Goal: Participate in discussion: Engage in conversation with other users on a specific topic

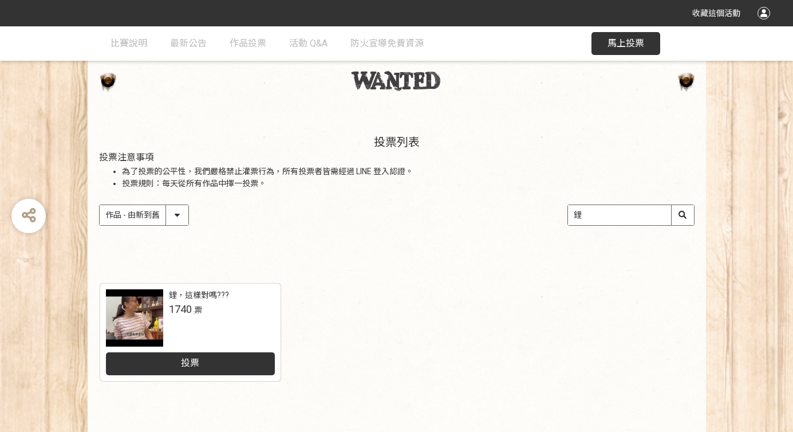
scroll to position [61, 0]
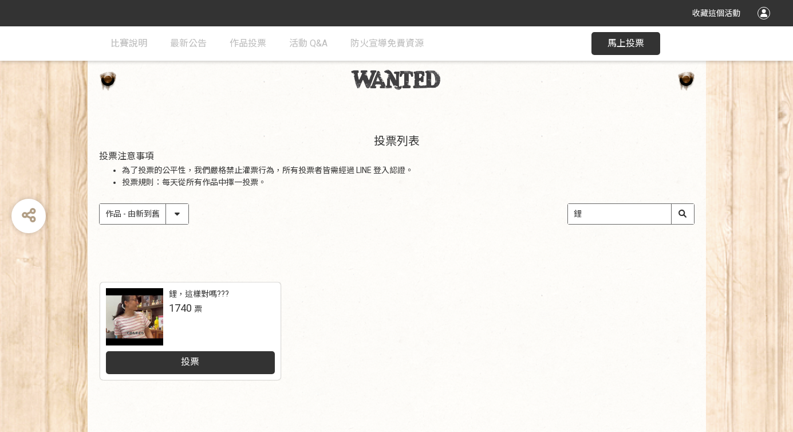
click at [201, 354] on div "投票" at bounding box center [190, 362] width 169 height 23
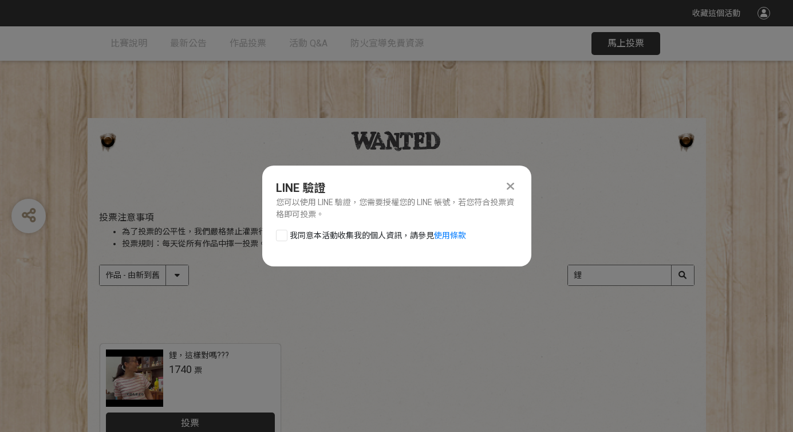
click at [506, 184] on div at bounding box center [511, 186] width 14 height 14
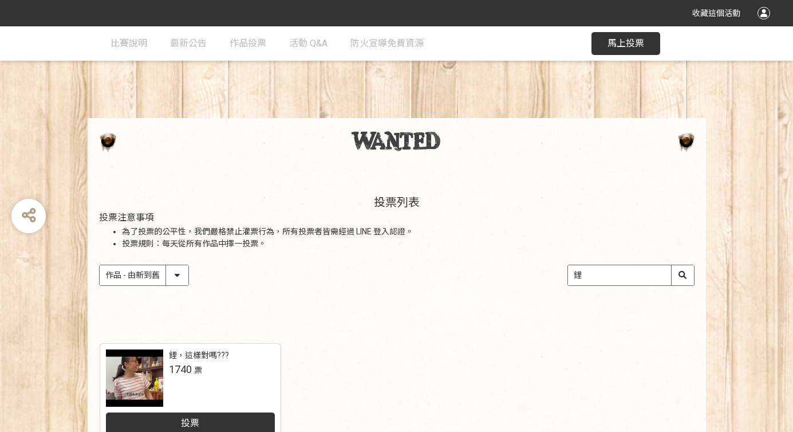
scroll to position [193, 0]
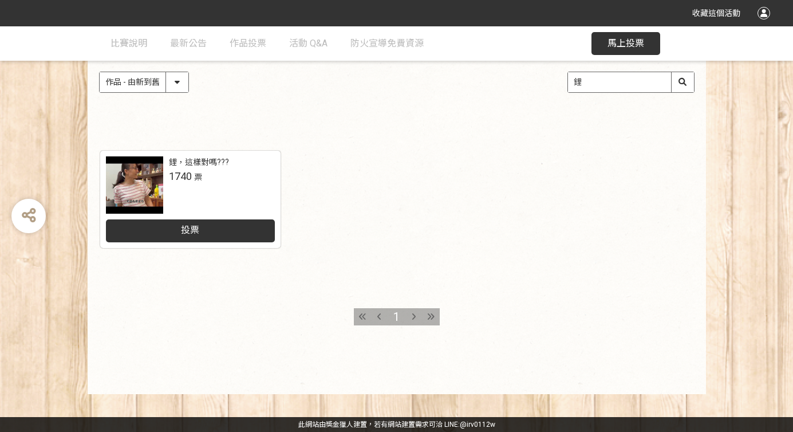
click at [416, 315] on div at bounding box center [413, 316] width 17 height 17
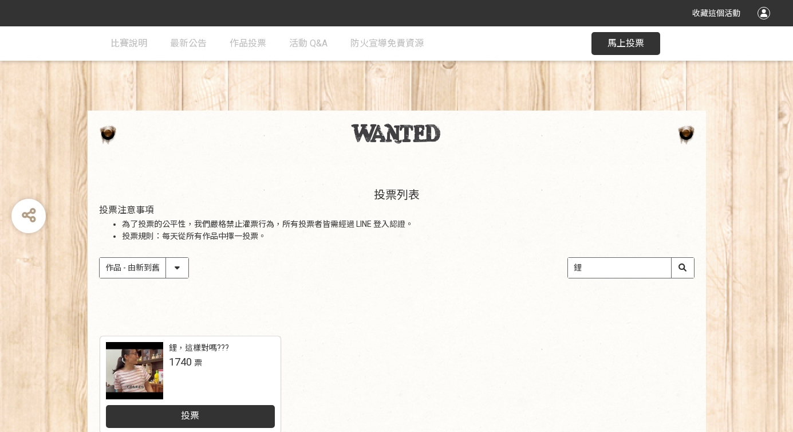
scroll to position [0, 0]
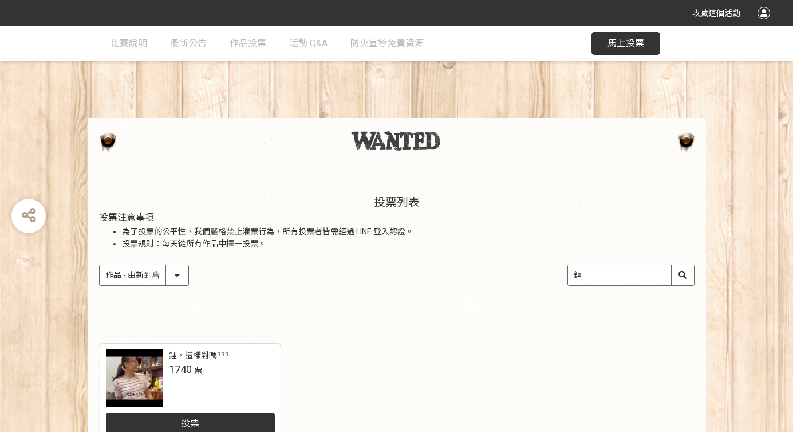
click at [759, 9] on div at bounding box center [763, 13] width 13 height 13
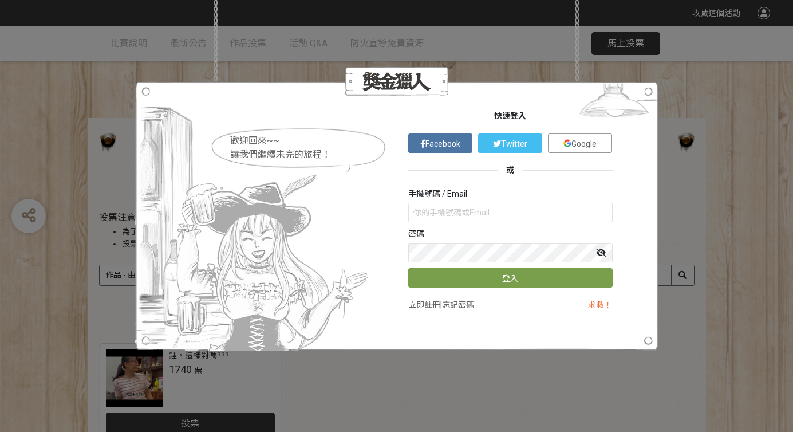
click at [750, 168] on div "歡迎回來~~ 讓我們繼續未完的旅程！ 快速登入 Facebook Twitter Google 或 手機號碼 / Email 密碼 登入 立即註冊 | 忘記密…" at bounding box center [396, 216] width 793 height 432
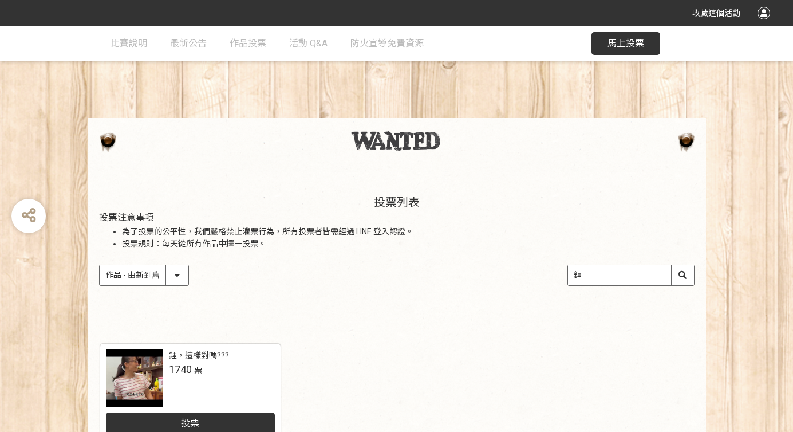
click at [177, 275] on select "作品 - 由新到舊 作品 - 由舊到新 票數 - 由多到少 票數 - 由少到多" at bounding box center [144, 275] width 89 height 20
select select "vote asc"
click at [100, 265] on select "作品 - 由新到舊 作品 - 由舊到新 票數 - 由多到少 票數 - 由少到多" at bounding box center [144, 275] width 89 height 20
click at [761, 254] on div "投票列表 投票注意事項 為了投票的公平性，我們嚴格禁止灌票行為，所有投票者皆需經過 LINE 登入認證。 投票規則：每天從所有作品中擇一投票。 作品 - 由新…" at bounding box center [396, 251] width 793 height 159
